Goal: Navigation & Orientation: Locate item on page

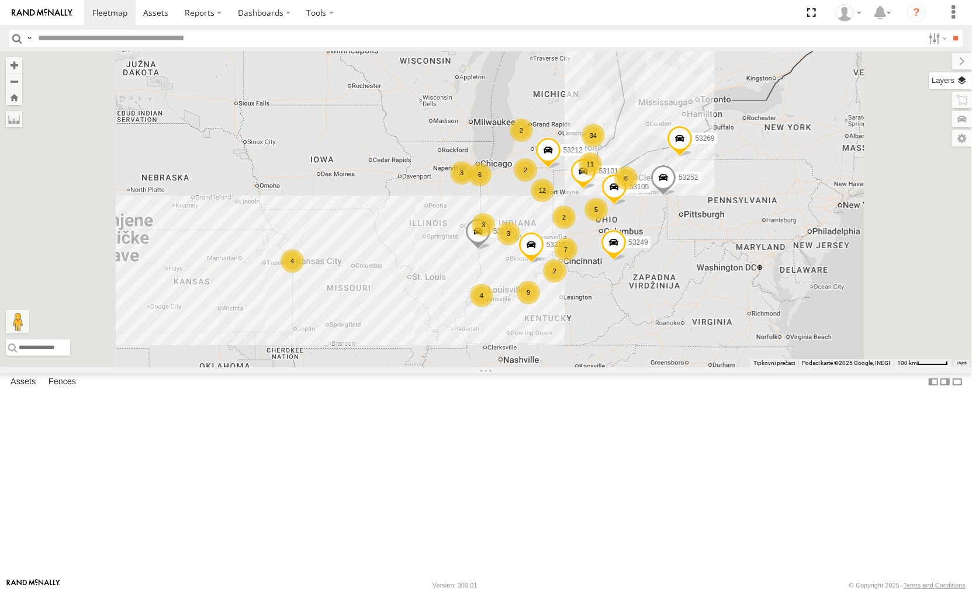
click at [966, 81] on label at bounding box center [950, 80] width 43 height 16
click at [0, 0] on label at bounding box center [0, 0] width 0 height 0
click at [0, 0] on span "Satellite + Roadmap" at bounding box center [0, 0] width 0 height 0
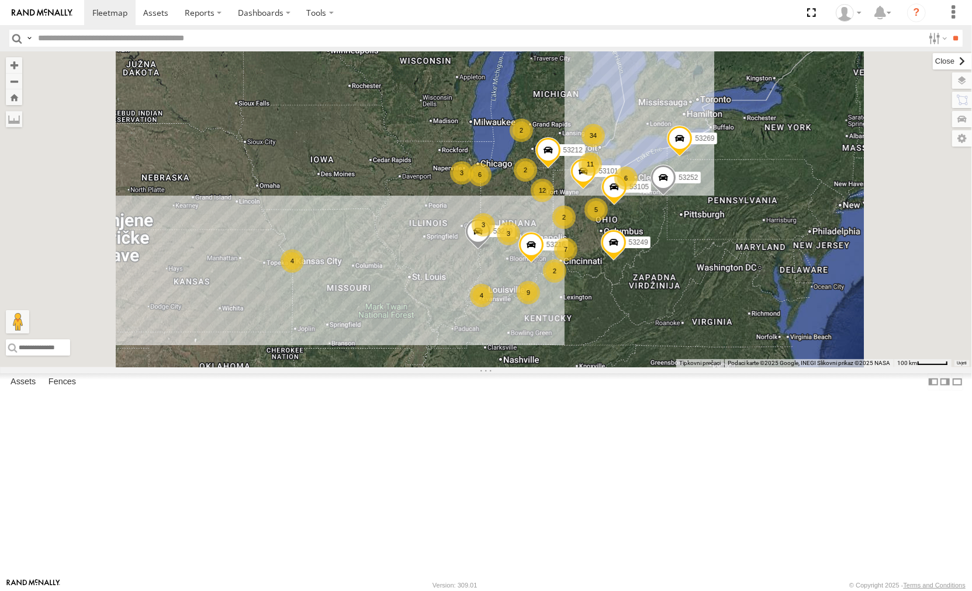
click at [932, 61] on label at bounding box center [951, 61] width 39 height 16
